Goal: Check status: Check status

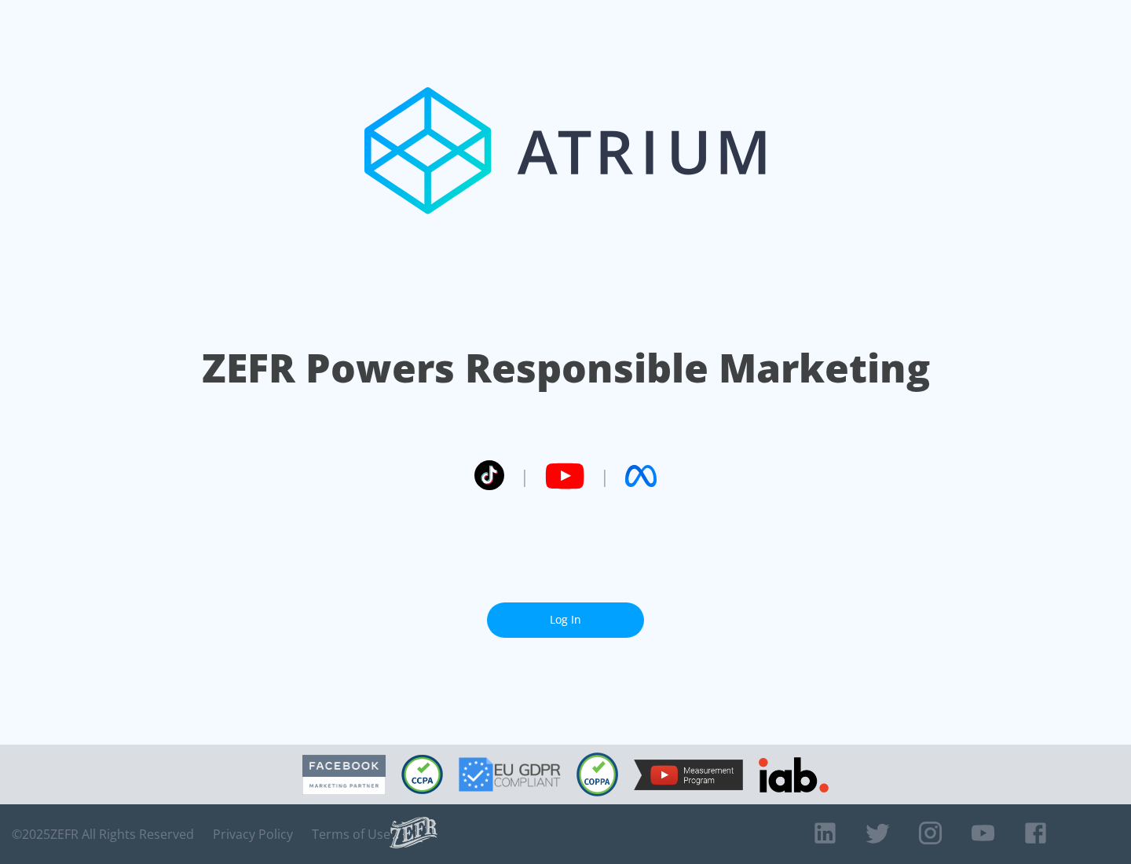
click at [566, 613] on link "Log In" at bounding box center [565, 619] width 157 height 35
